Goal: Use online tool/utility: Utilize a website feature to perform a specific function

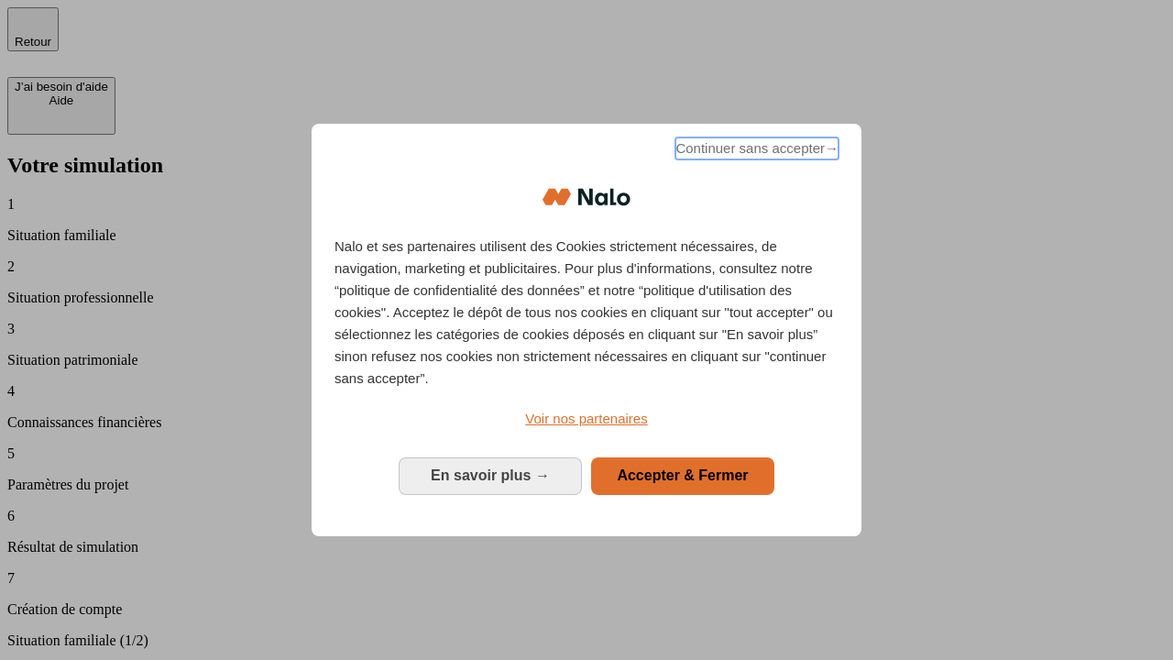
click at [755, 151] on span "Continuer sans accepter →" at bounding box center [757, 148] width 163 height 22
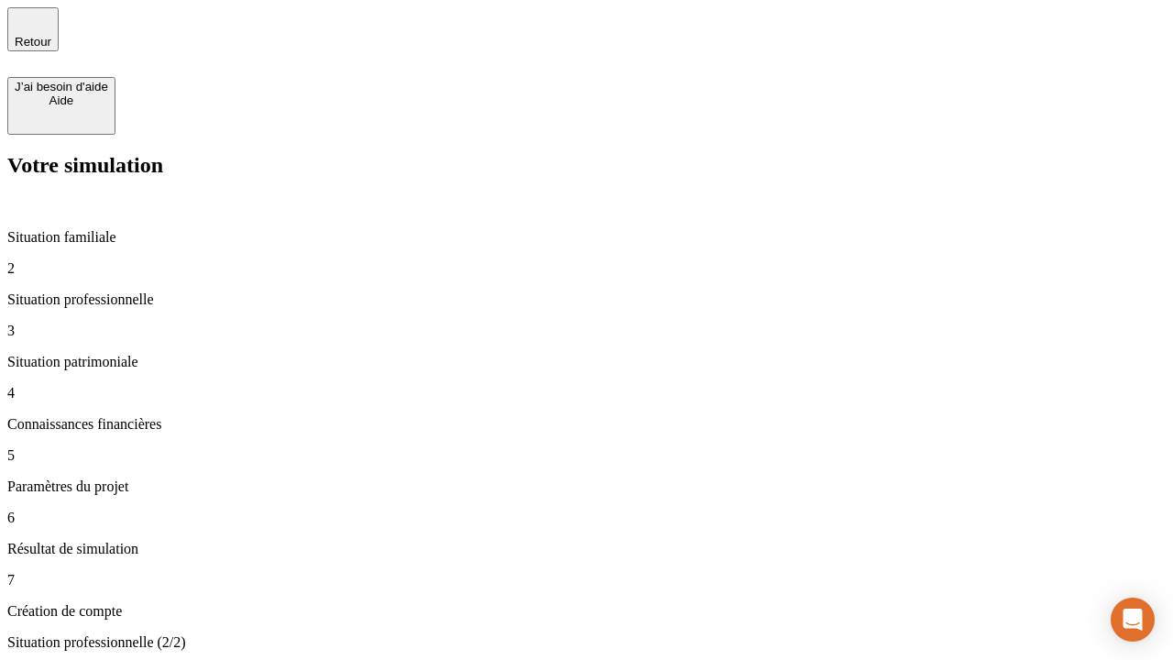
type input "30 000"
type input "40 000"
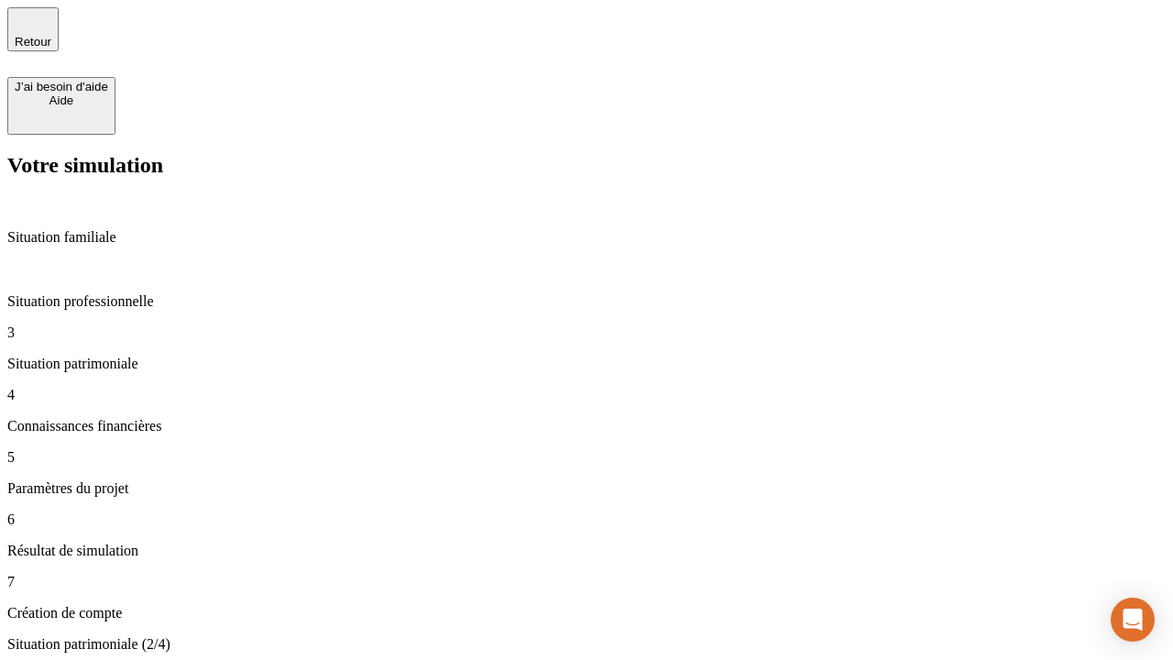
type input "1 100"
type input "20"
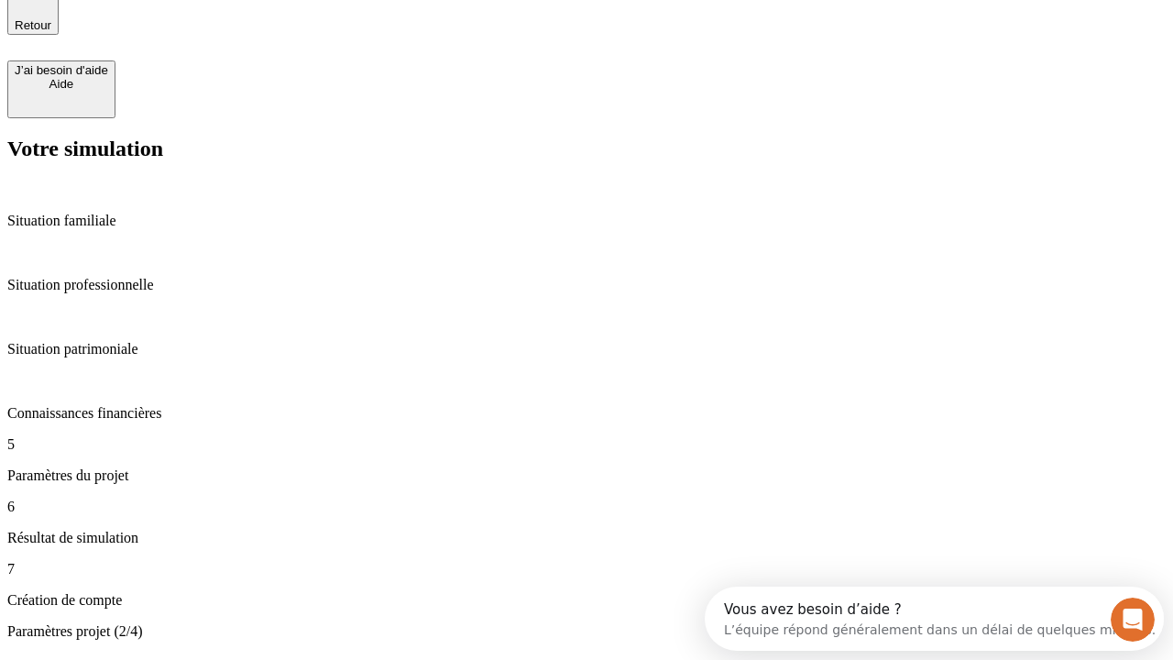
type input "40"
type input "62"
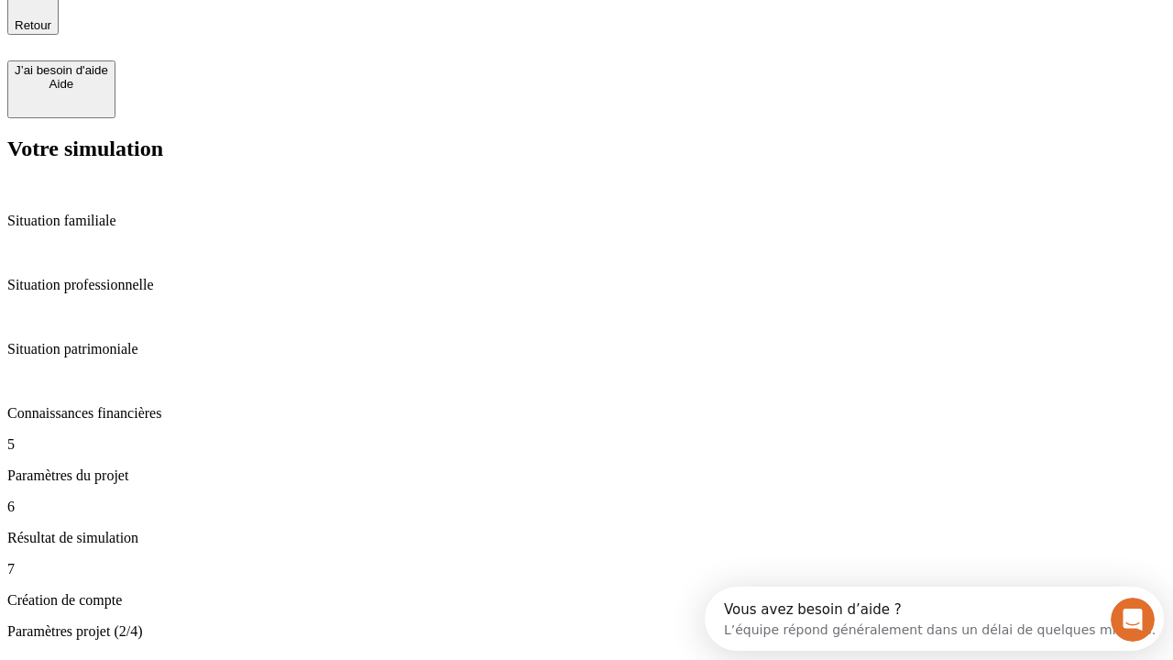
type input "50 000"
type input "640"
